Goal: Task Accomplishment & Management: Complete application form

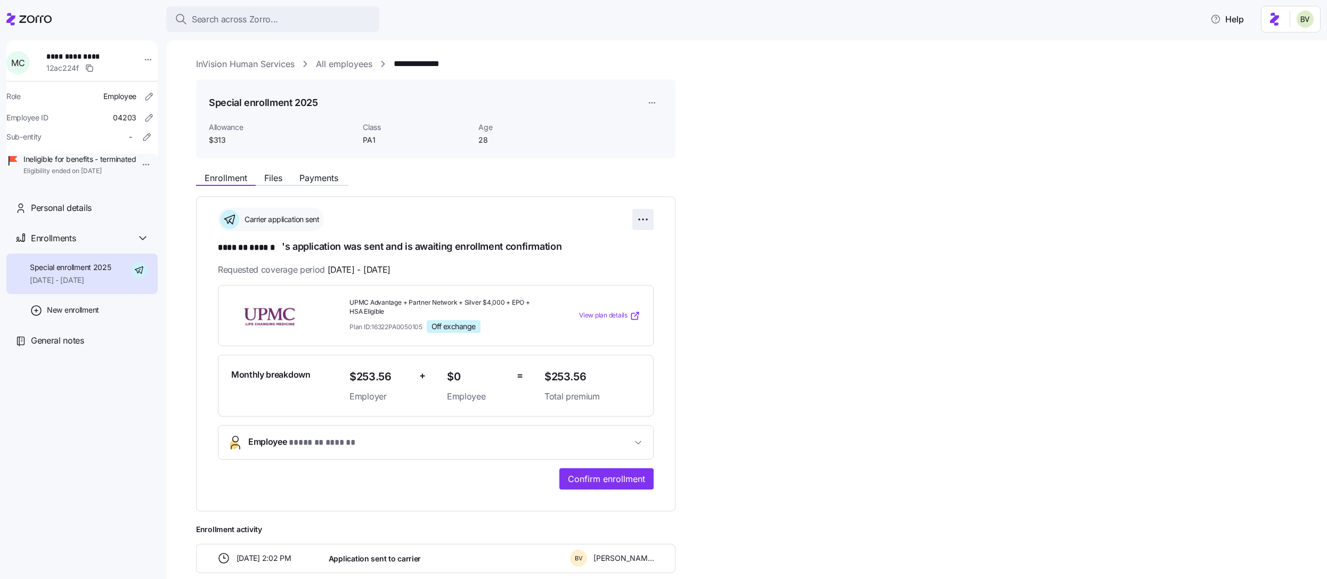
click at [638, 217] on html "**********" at bounding box center [663, 286] width 1327 height 572
click at [556, 215] on html "**********" at bounding box center [663, 286] width 1327 height 572
click at [137, 166] on html "**********" at bounding box center [663, 286] width 1327 height 572
click at [157, 189] on div "Terminate employee" at bounding box center [172, 189] width 71 height 12
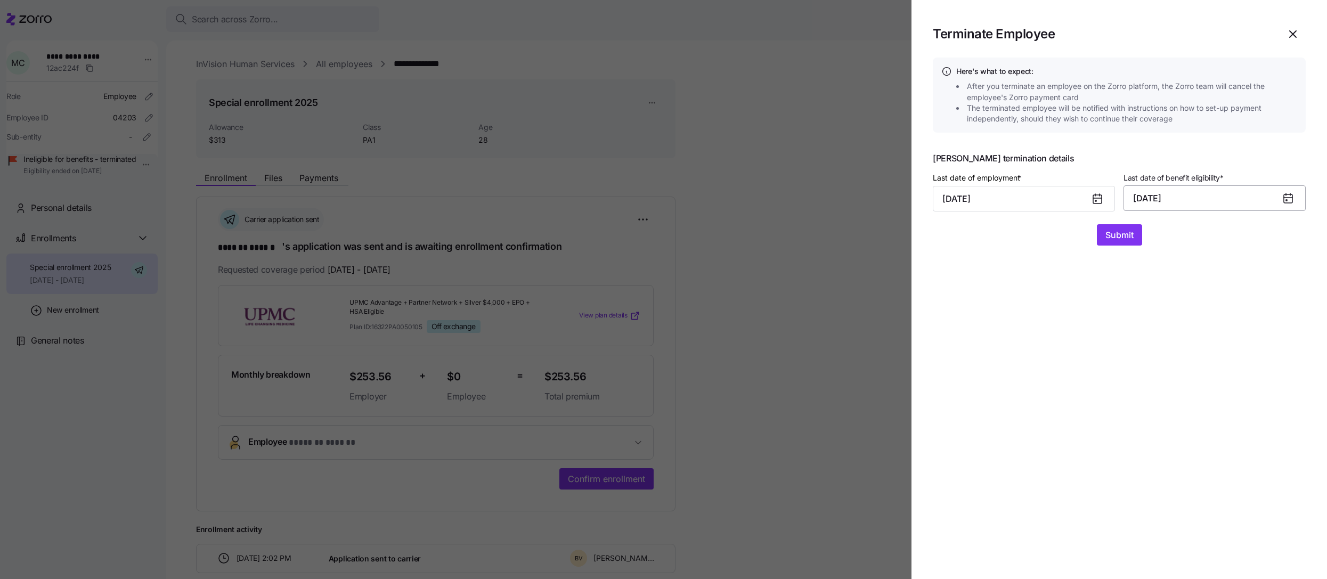
click at [1151, 194] on button "09/30/2025" at bounding box center [1214, 198] width 182 height 26
click at [1158, 345] on button "Oct" at bounding box center [1162, 344] width 61 height 26
click at [1130, 232] on span "Submit" at bounding box center [1119, 234] width 28 height 13
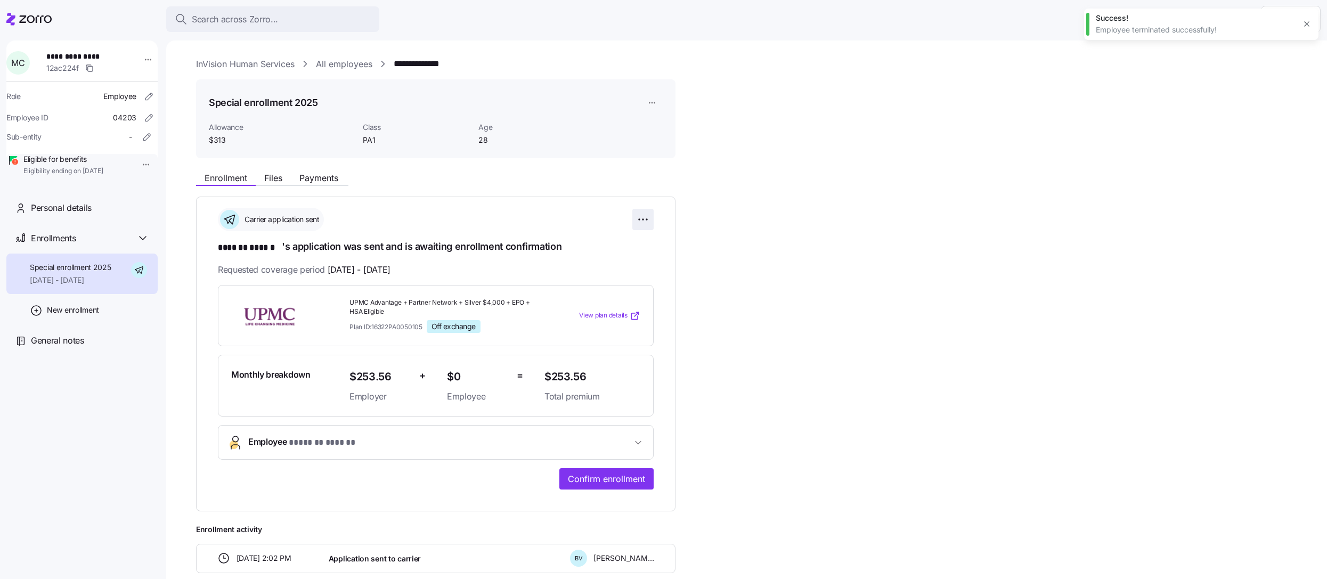
click at [643, 218] on html "**********" at bounding box center [663, 286] width 1327 height 572
click at [608, 273] on div "Undo application" at bounding box center [594, 279] width 106 height 17
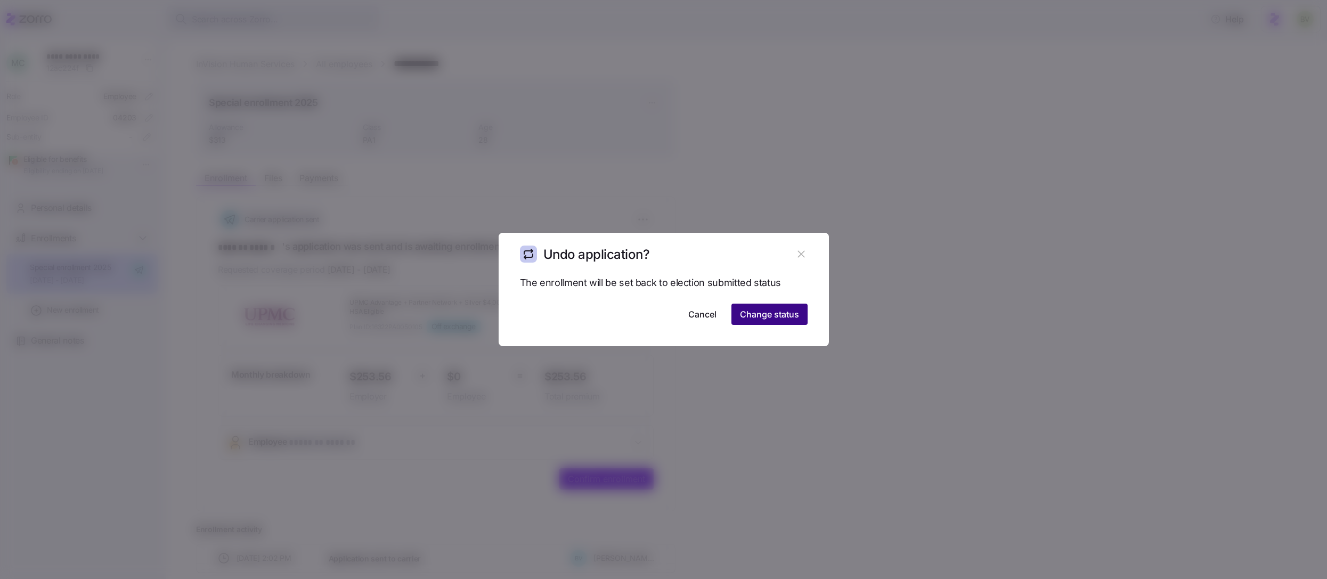
click at [769, 313] on span "Change status" at bounding box center [769, 314] width 59 height 13
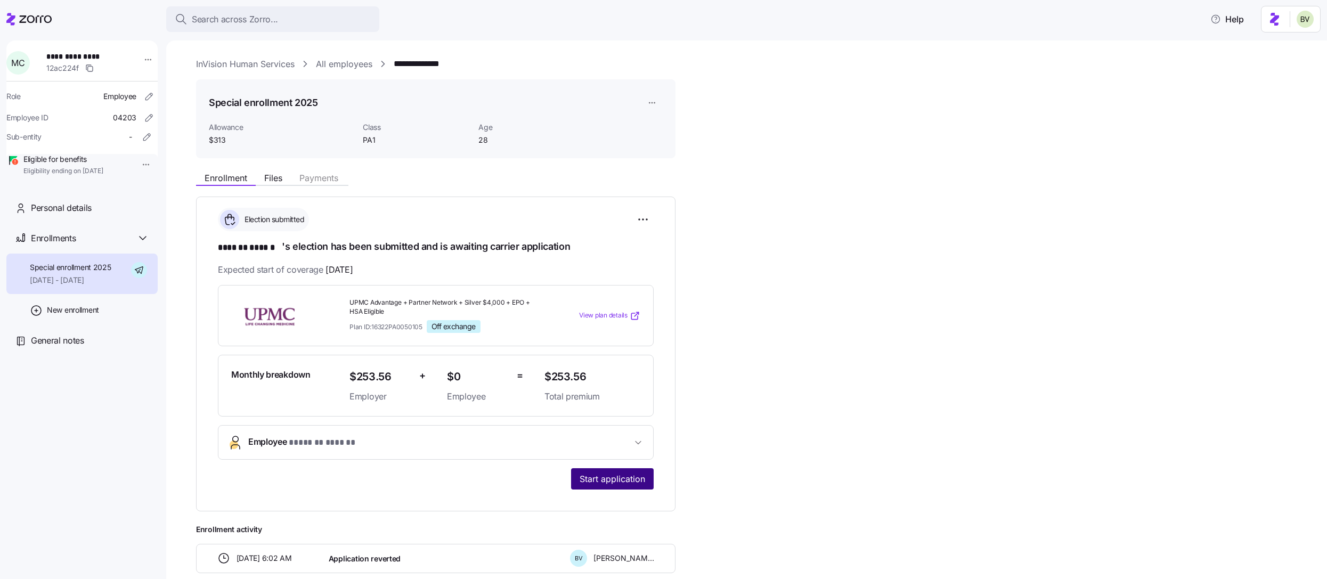
click at [600, 473] on span "Start application" at bounding box center [612, 478] width 66 height 13
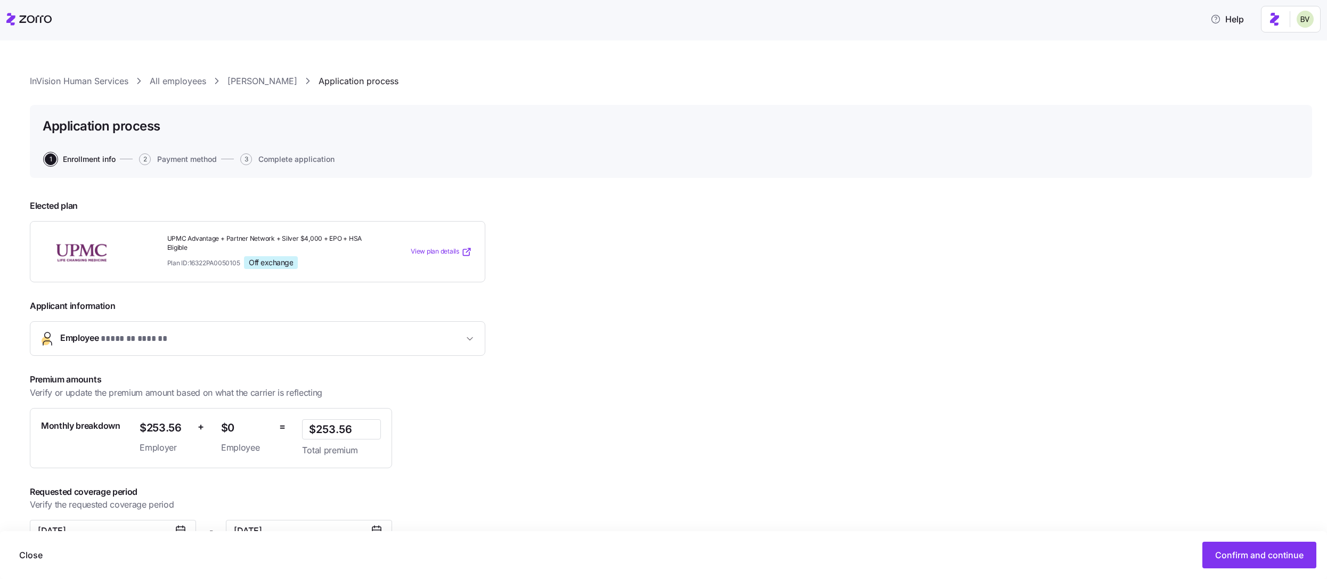
scroll to position [28, 0]
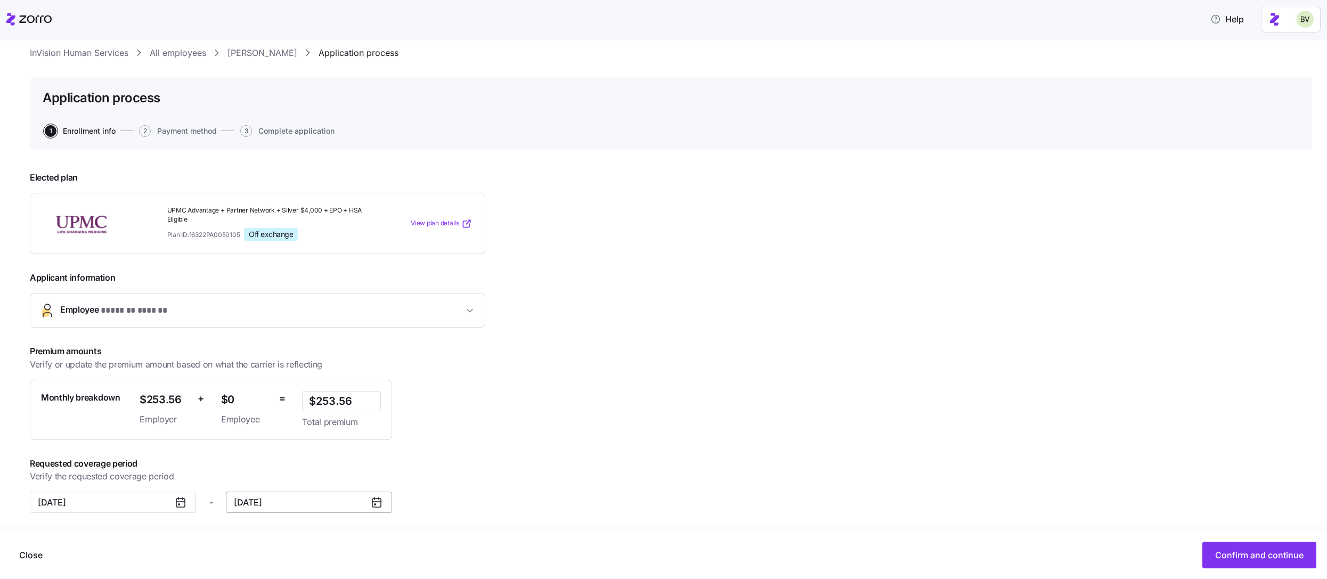
click at [339, 500] on input "September 30, 2025" at bounding box center [309, 502] width 166 height 21
click at [382, 338] on button "button" at bounding box center [384, 332] width 22 height 22
click at [331, 471] on button "31" at bounding box center [337, 469] width 22 height 22
type input "October 31, 2025"
click at [1226, 554] on span "Confirm and continue" at bounding box center [1259, 555] width 88 height 13
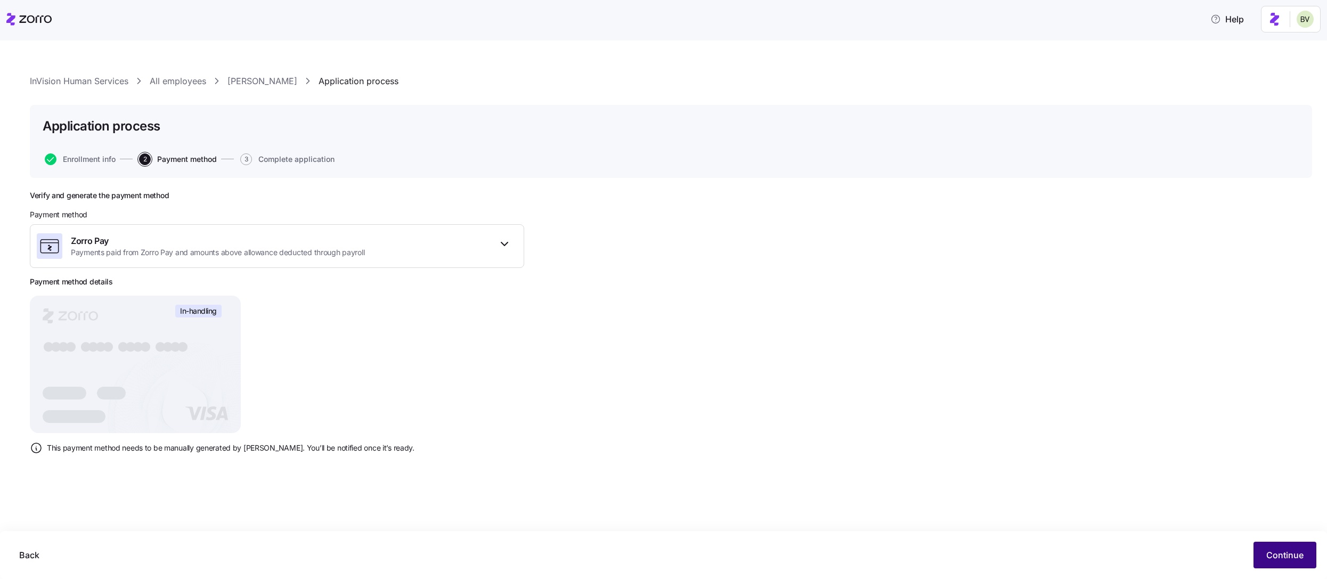
click at [1276, 554] on span "Continue" at bounding box center [1284, 555] width 37 height 13
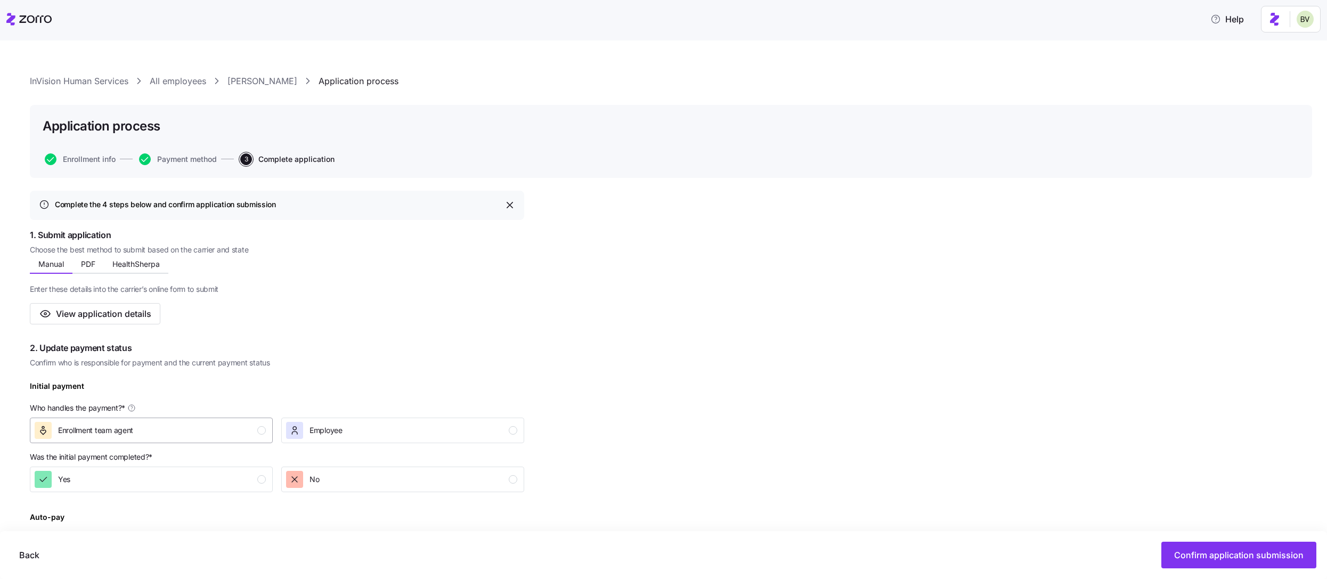
click at [260, 434] on div "button" at bounding box center [261, 430] width 9 height 9
click at [258, 470] on button "Yes" at bounding box center [151, 480] width 243 height 26
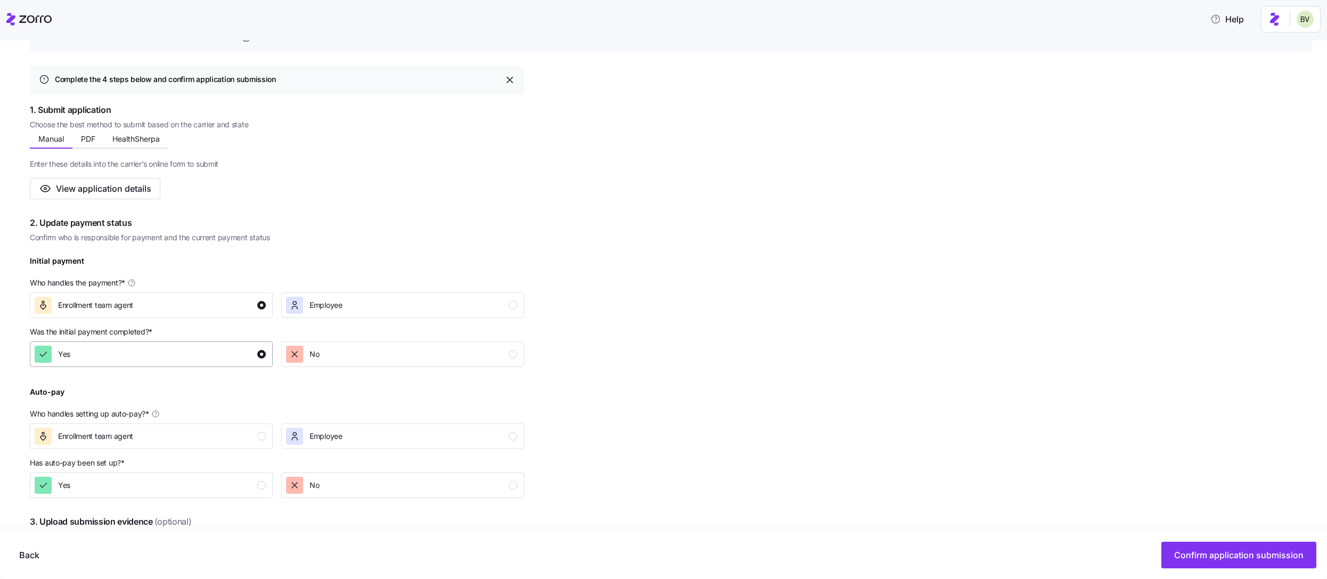
scroll to position [183, 0]
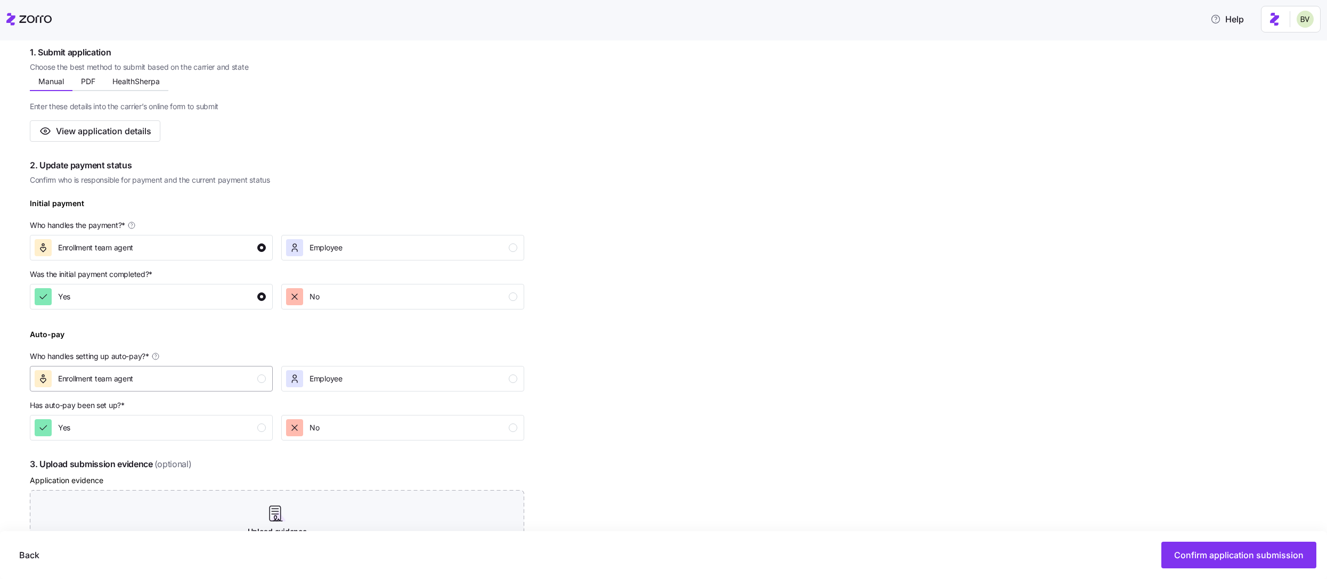
click at [230, 377] on div "Enrollment team agent" at bounding box center [150, 378] width 231 height 17
click at [233, 426] on div "Yes" at bounding box center [150, 427] width 231 height 17
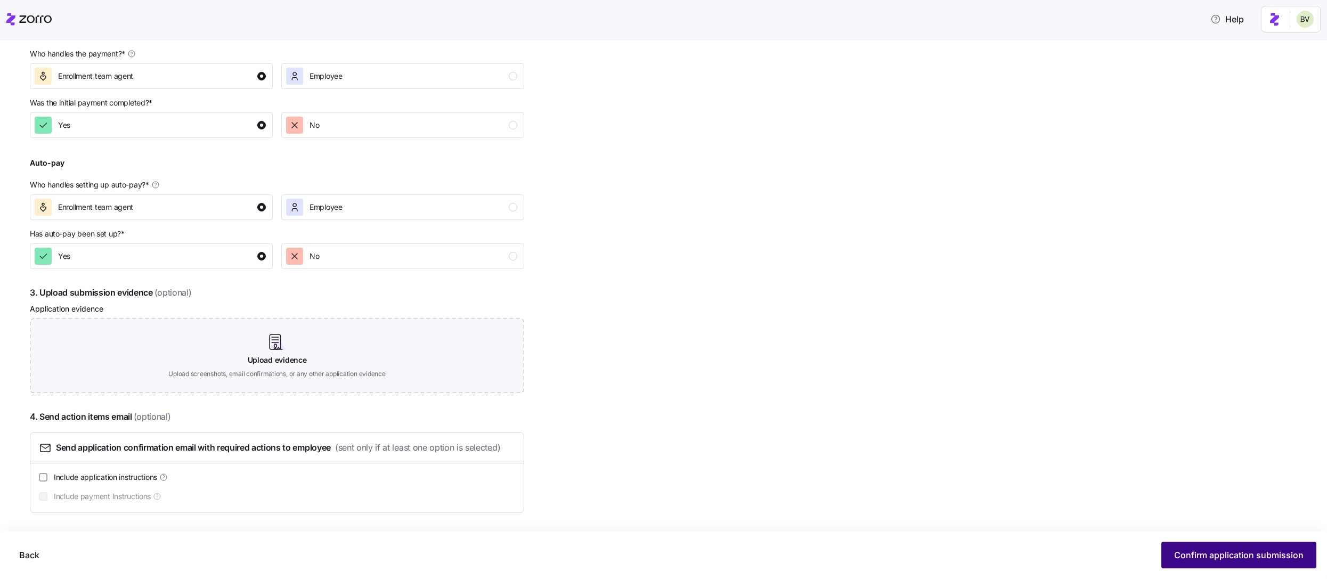
click at [1257, 562] on button "Confirm application submission" at bounding box center [1238, 555] width 155 height 27
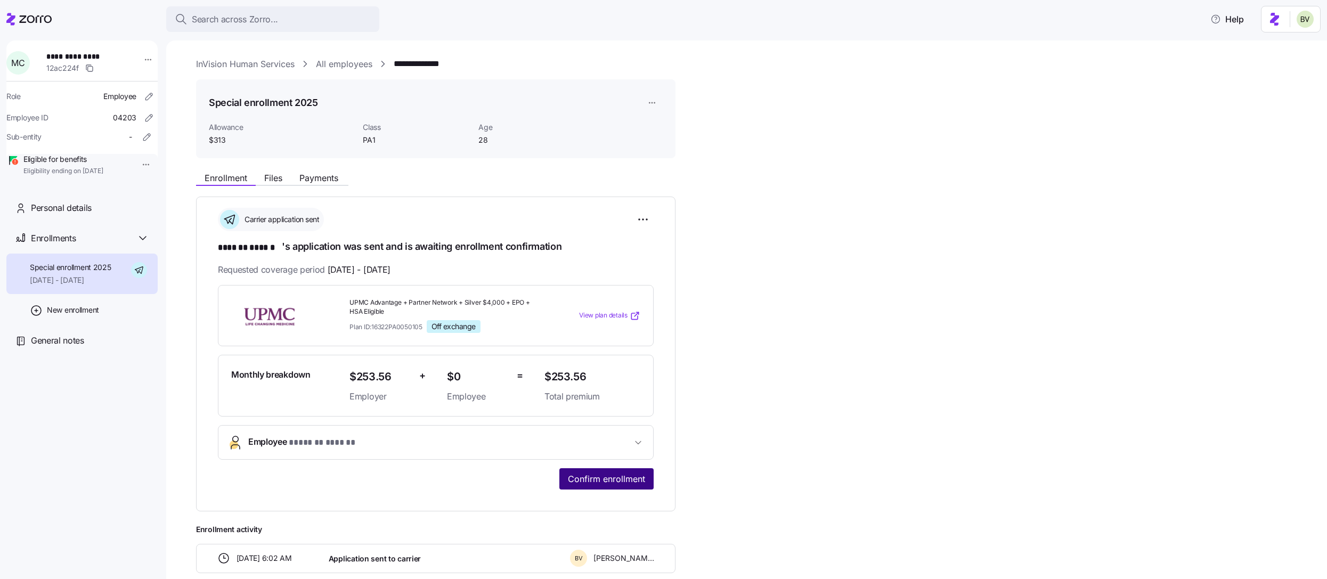
click at [629, 478] on span "Confirm enrollment" at bounding box center [606, 478] width 77 height 13
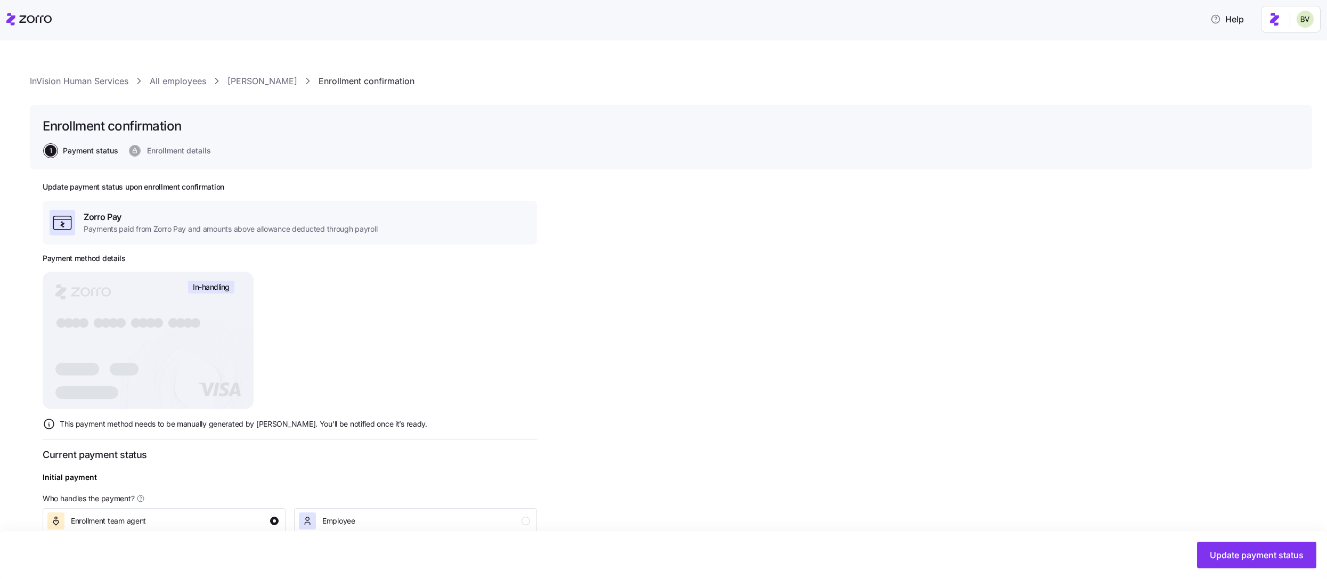
scroll to position [212, 0]
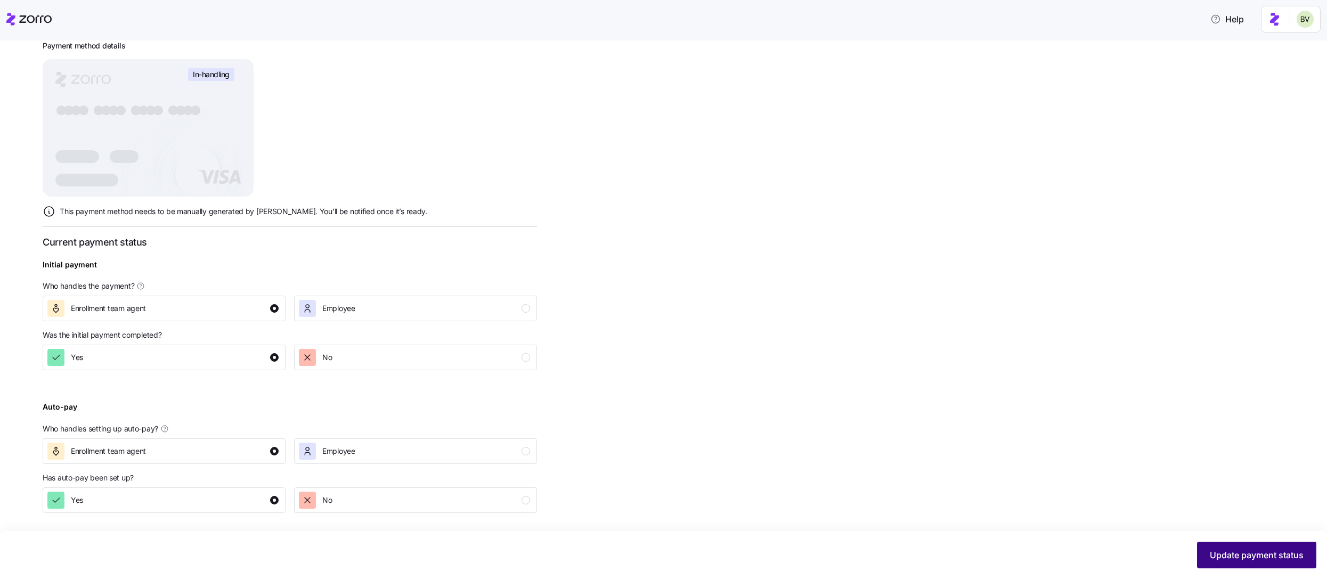
click at [1223, 557] on span "Update payment status" at bounding box center [1256, 555] width 94 height 13
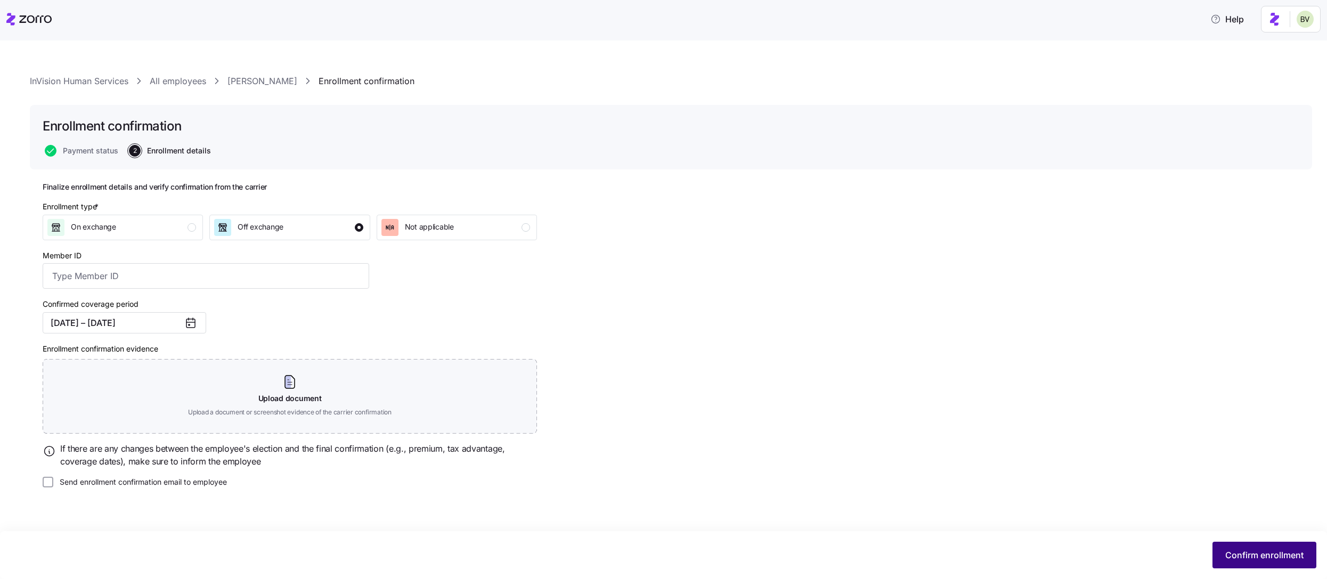
click at [1234, 551] on span "Confirm enrollment" at bounding box center [1264, 555] width 78 height 13
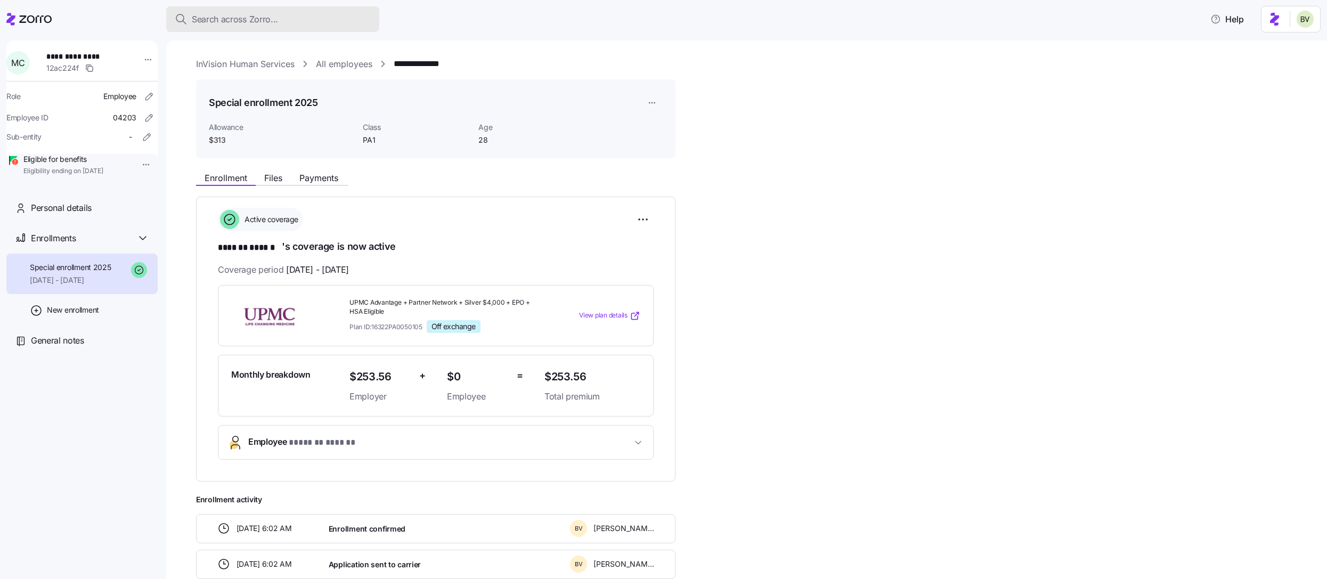
click at [318, 26] on button "Search across Zorro..." at bounding box center [272, 19] width 213 height 26
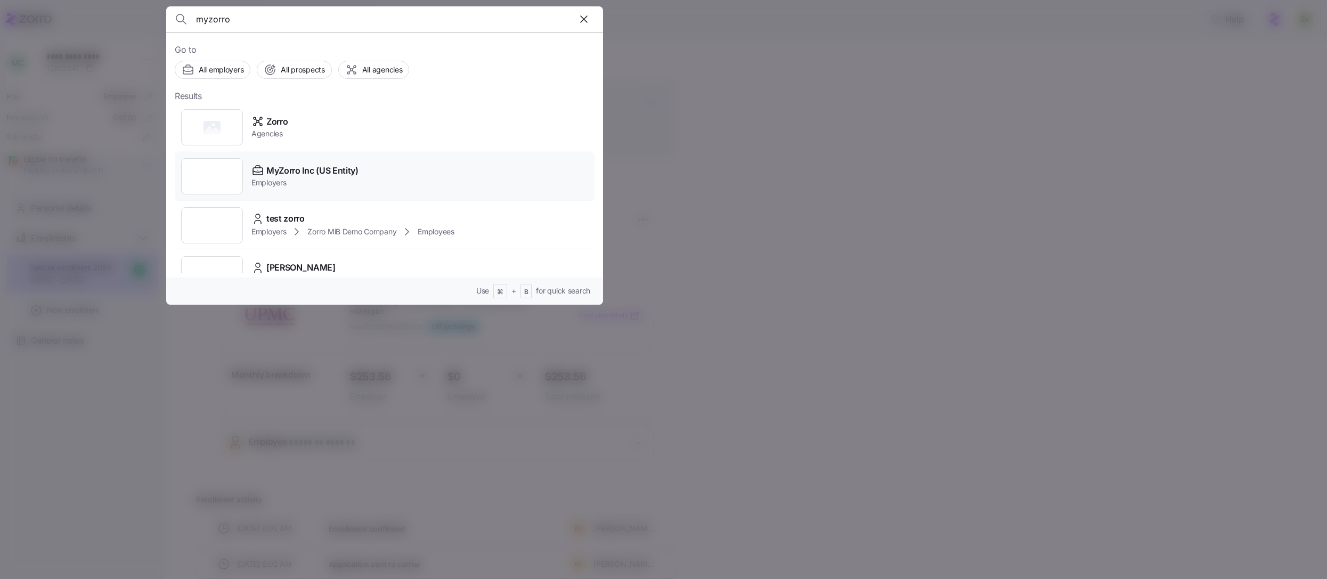
type input "myzorro"
click at [211, 175] on div at bounding box center [212, 176] width 62 height 36
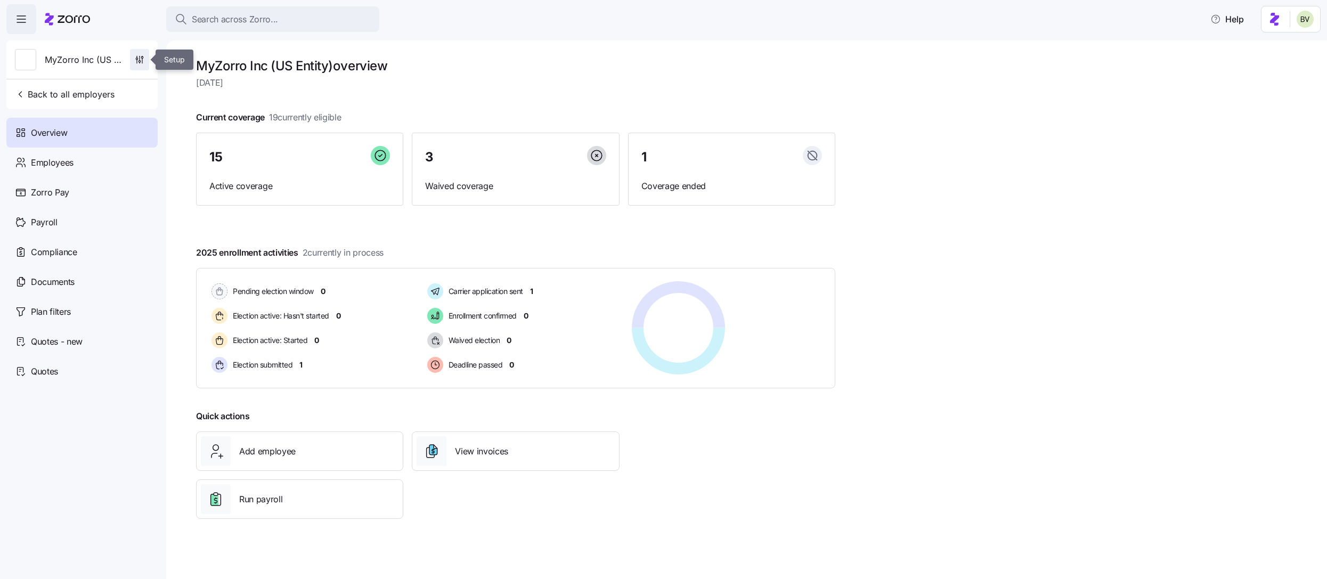
click at [140, 52] on span "button" at bounding box center [139, 60] width 18 height 20
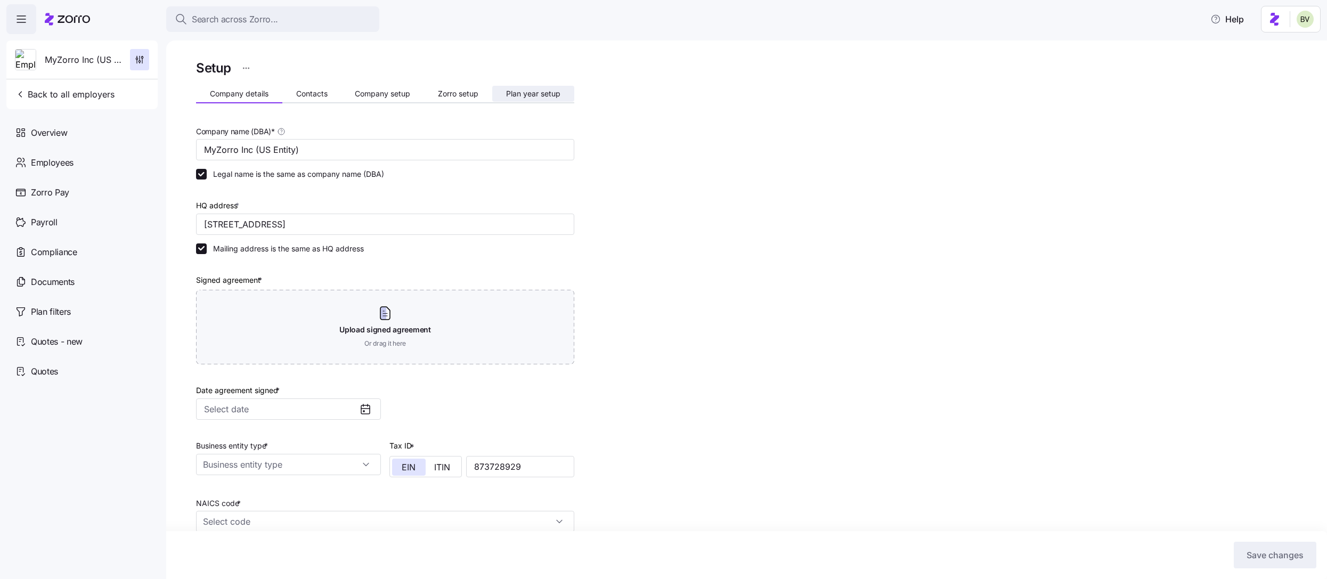
click at [528, 91] on span "Plan year setup" at bounding box center [533, 93] width 54 height 7
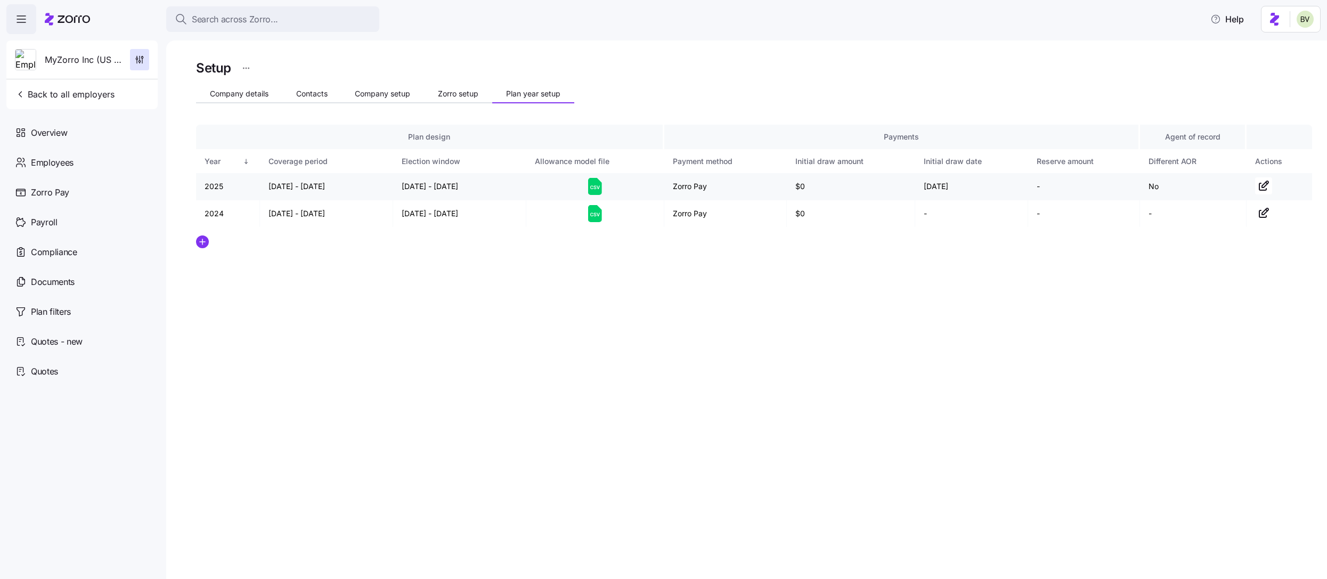
click at [592, 185] on icon at bounding box center [595, 186] width 14 height 17
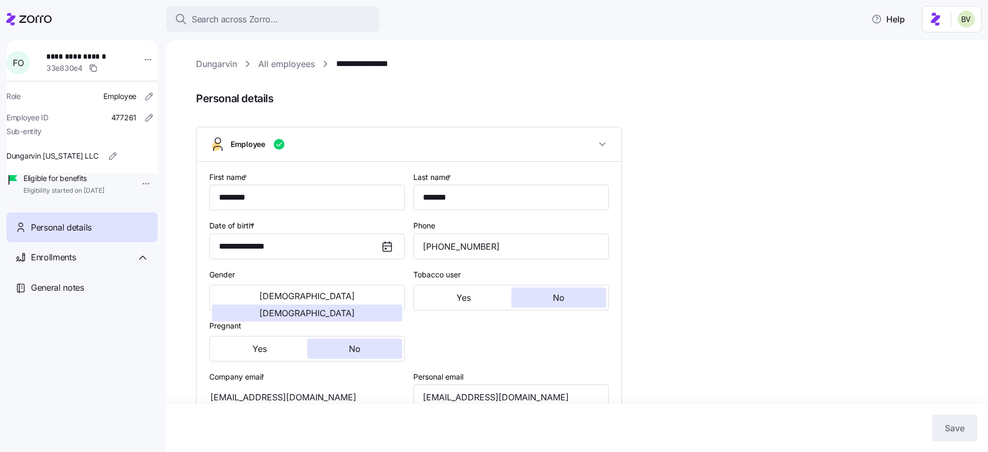
scroll to position [320, 0]
